Goal: Use online tool/utility: Utilize a website feature to perform a specific function

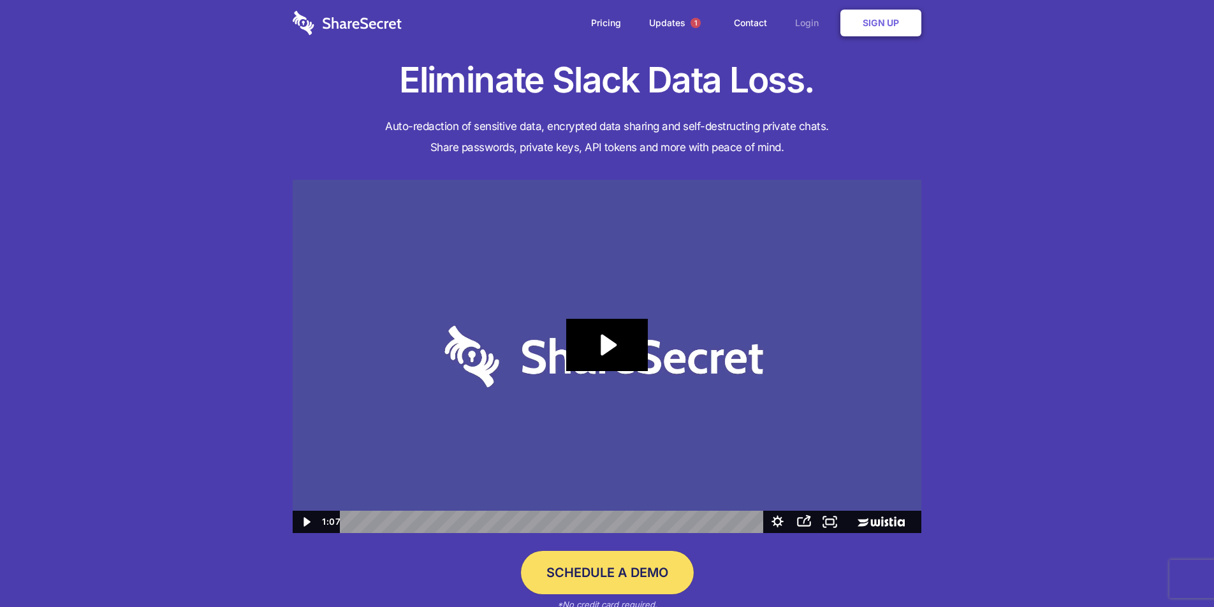
click at [809, 25] on link "Login" at bounding box center [809, 23] width 55 height 40
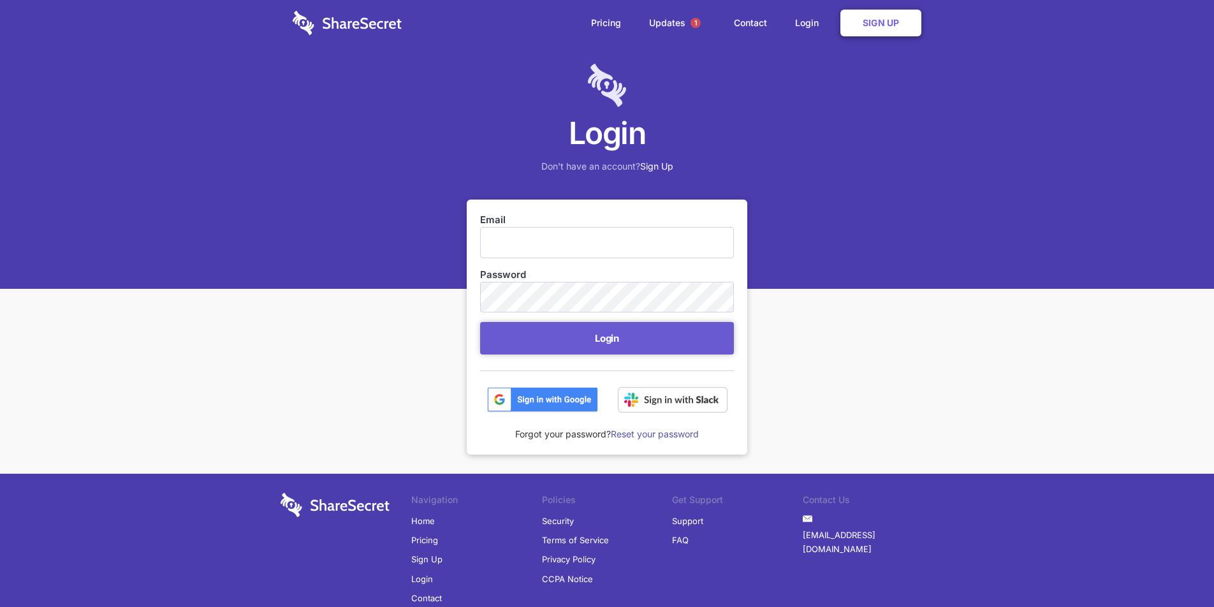
click at [528, 236] on input "Email" at bounding box center [607, 242] width 254 height 31
type input "security@hammercreative.com"
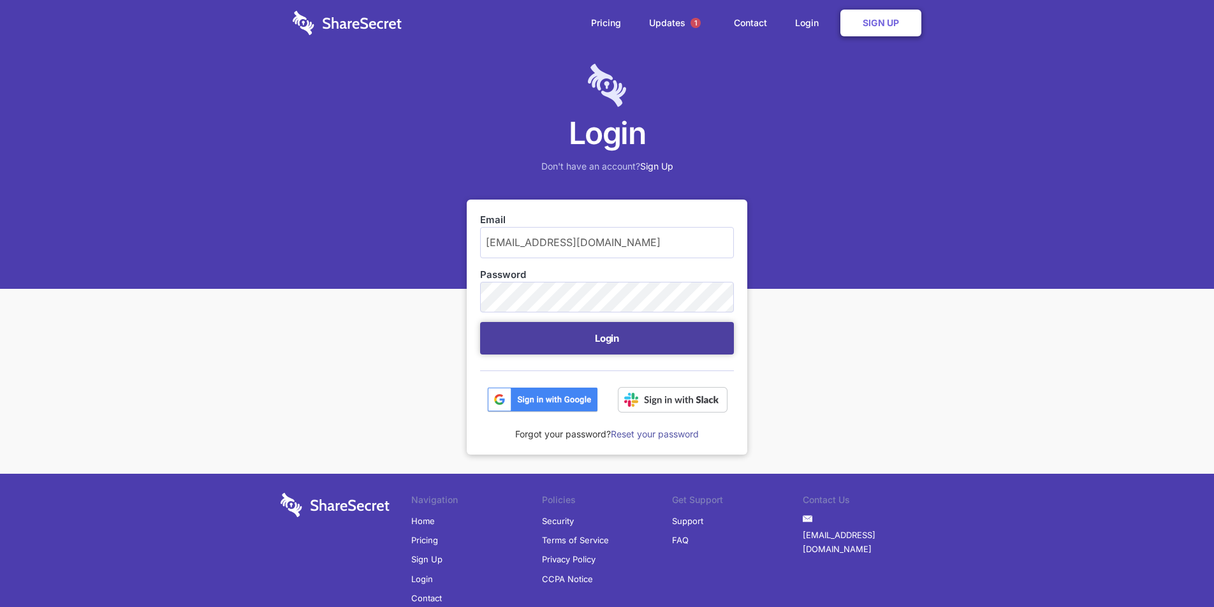
click at [602, 335] on button "Login" at bounding box center [607, 338] width 254 height 33
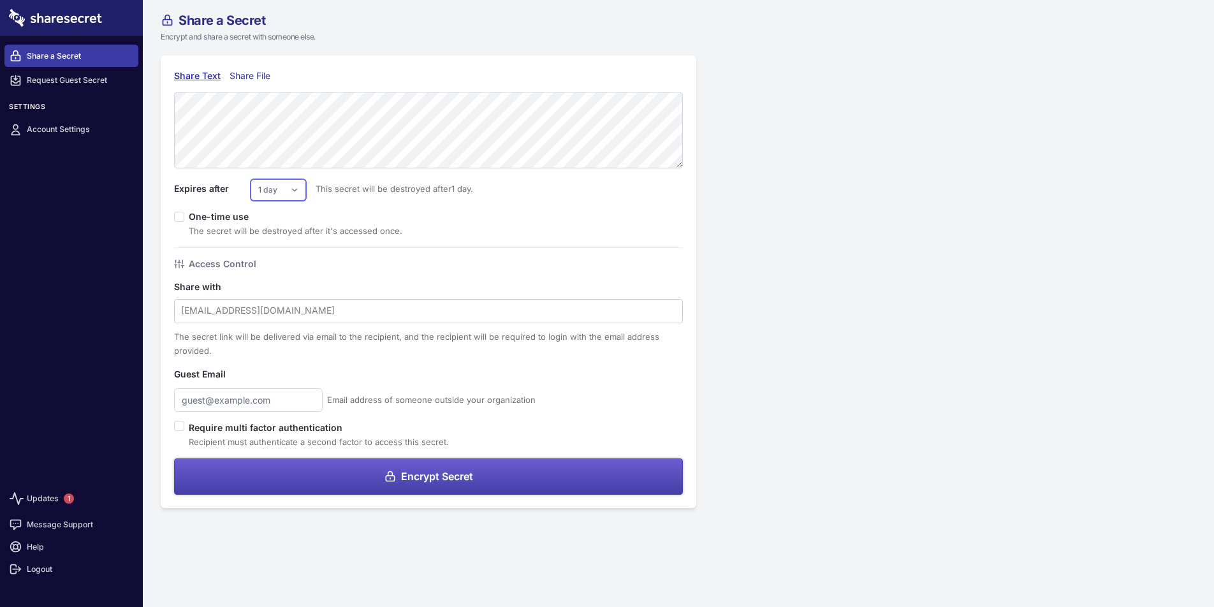
click at [288, 193] on select "1 day 2 days 3 days 4 days 5 days 6 days 7 days" at bounding box center [277, 190] width 55 height 22
select select "3"
click at [250, 179] on select "1 day 2 days 3 days 4 days 5 days 6 days 7 days" at bounding box center [277, 190] width 55 height 22
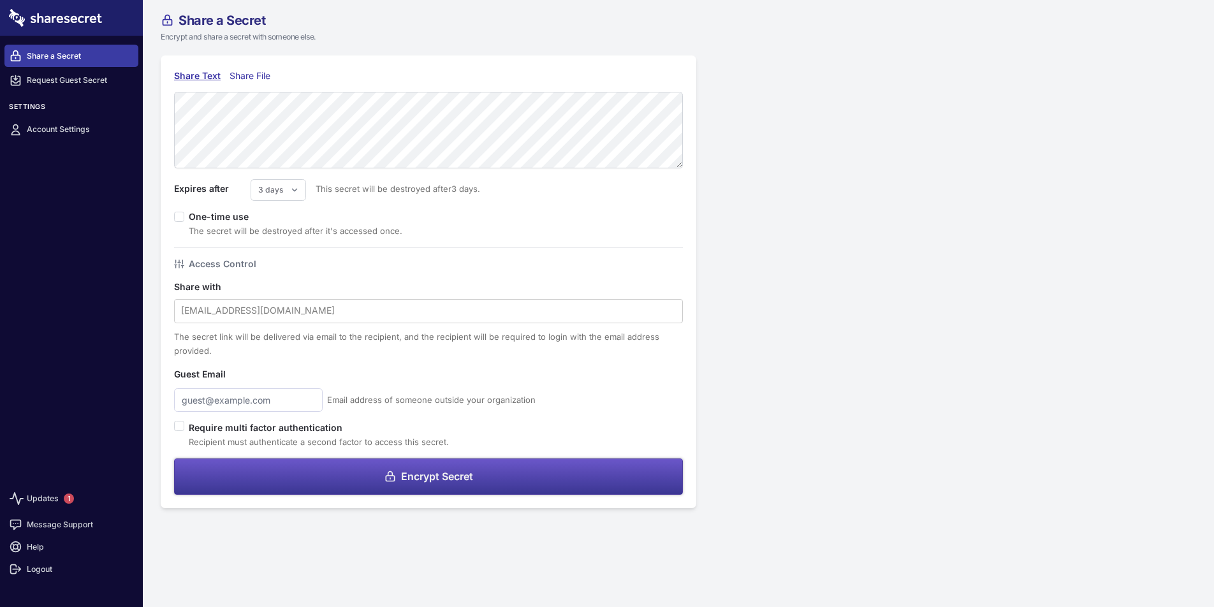
click at [409, 474] on span "Encrypt Secret" at bounding box center [437, 476] width 72 height 10
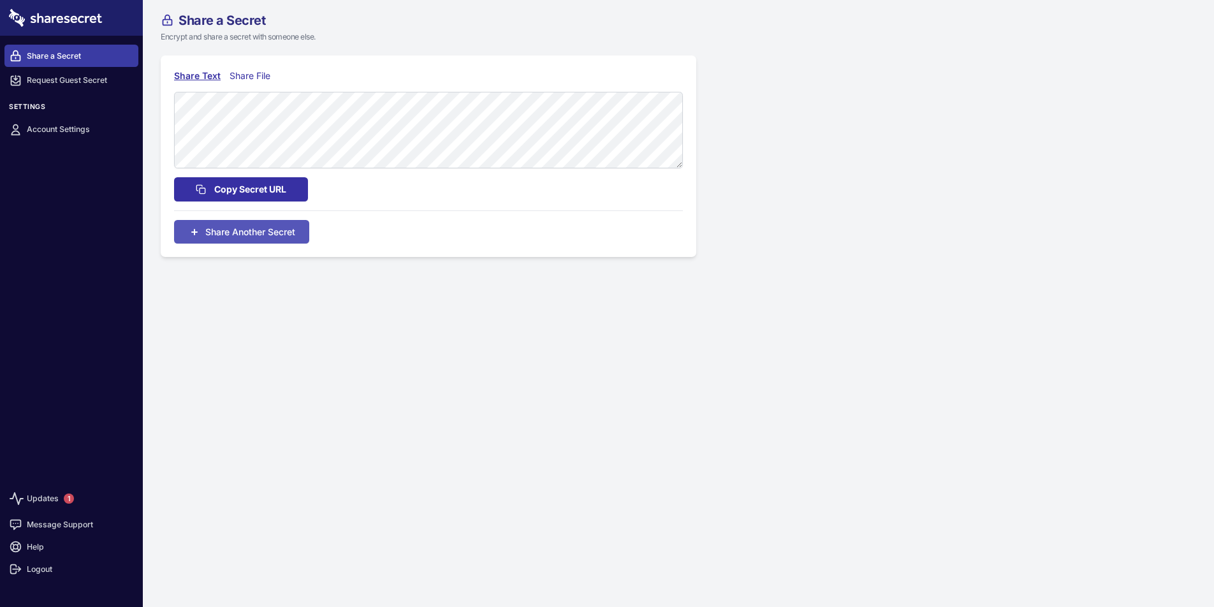
click at [273, 189] on span "Copy Secret URL" at bounding box center [250, 189] width 72 height 14
